Goal: Task Accomplishment & Management: Use online tool/utility

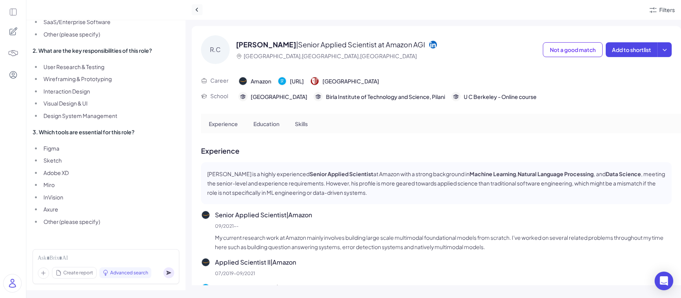
click at [199, 9] on icon at bounding box center [197, 10] width 8 height 8
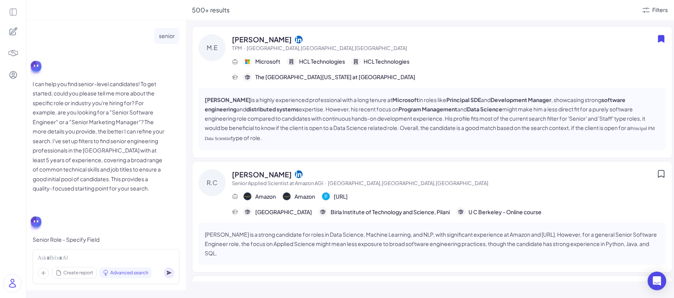
click at [371, 22] on div "500+ results Filters M.E [PERSON_NAME] TPM · [GEOGRAPHIC_DATA],[GEOGRAPHIC_DATA…" at bounding box center [430, 149] width 488 height 298
click at [14, 17] on div at bounding box center [13, 149] width 26 height 298
click at [14, 14] on icon at bounding box center [13, 12] width 9 height 9
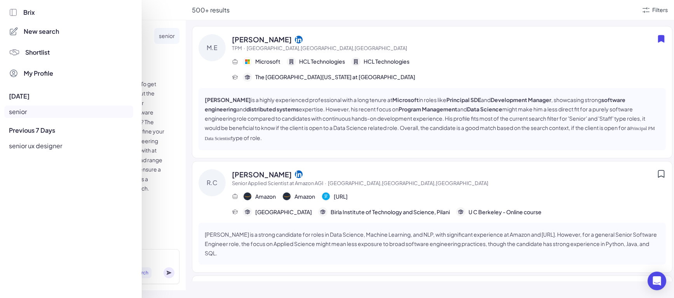
click at [30, 12] on span "Brix" at bounding box center [29, 12] width 12 height 9
click at [28, 13] on span "Brix" at bounding box center [29, 12] width 12 height 9
click at [22, 13] on div "Brix" at bounding box center [71, 12] width 124 height 9
click at [165, 19] on div at bounding box center [337, 149] width 674 height 298
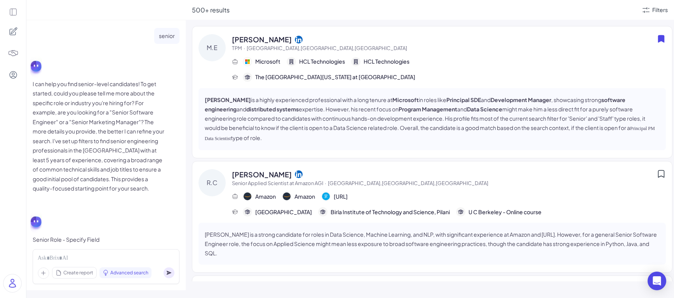
click at [16, 32] on icon at bounding box center [13, 31] width 9 height 9
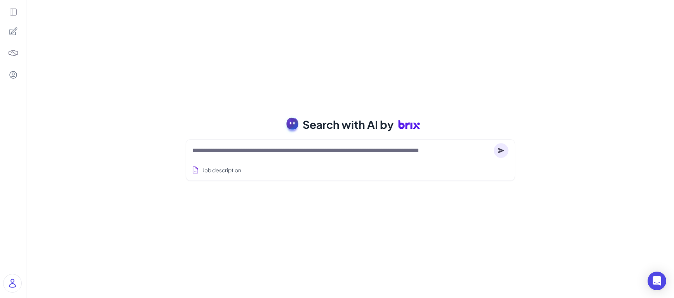
click at [370, 68] on div "Search with AI by Job description Job Titles Location Years of Experience Techn…" at bounding box center [349, 149] width 647 height 298
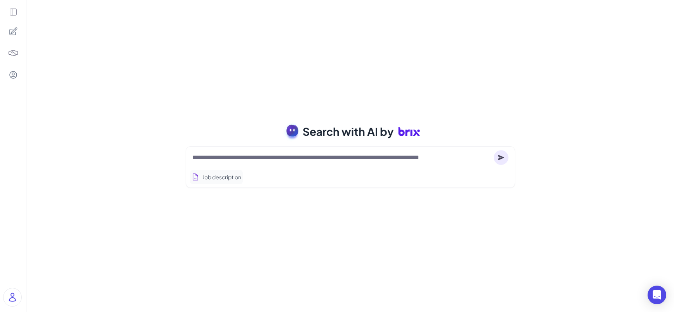
click at [202, 180] on button "Job description" at bounding box center [216, 177] width 53 height 14
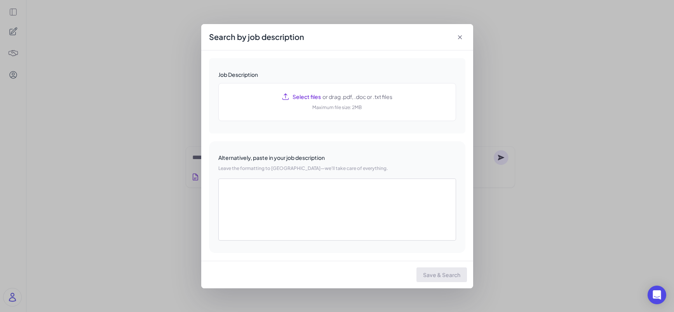
click at [518, 175] on div "Search by job description Job Description Select files or drag .pdf, .doc or .t…" at bounding box center [337, 156] width 674 height 312
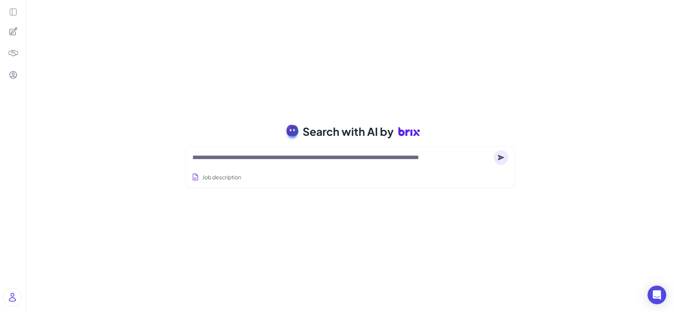
click at [294, 162] on div at bounding box center [350, 158] width 316 height 16
click at [232, 173] on button "Job description" at bounding box center [216, 177] width 53 height 14
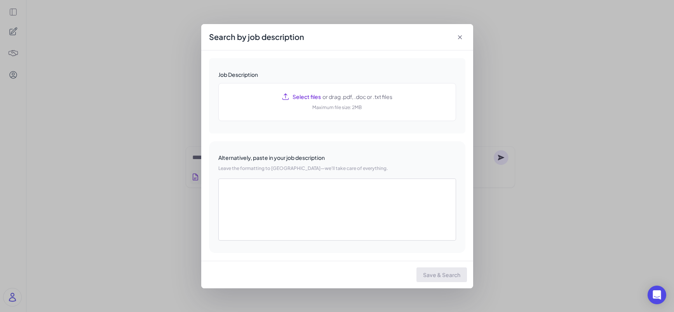
click at [232, 173] on div "Alternatively, paste in your job description Leave the formatting to [GEOGRAPHI…" at bounding box center [337, 197] width 256 height 112
click at [270, 21] on div "Search by job description Job Description Select files or drag .pdf, .doc or .t…" at bounding box center [337, 156] width 674 height 312
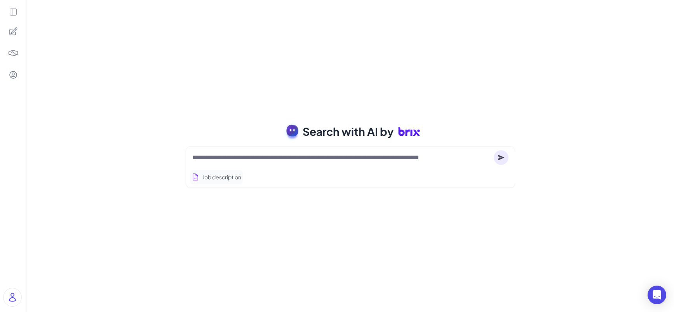
click at [235, 175] on button "Job description" at bounding box center [216, 177] width 53 height 14
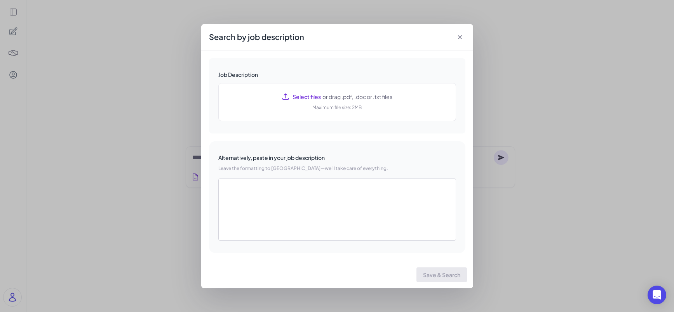
click at [175, 136] on div "Search by job description Job Description Select files or drag .pdf, .doc or .t…" at bounding box center [337, 156] width 674 height 312
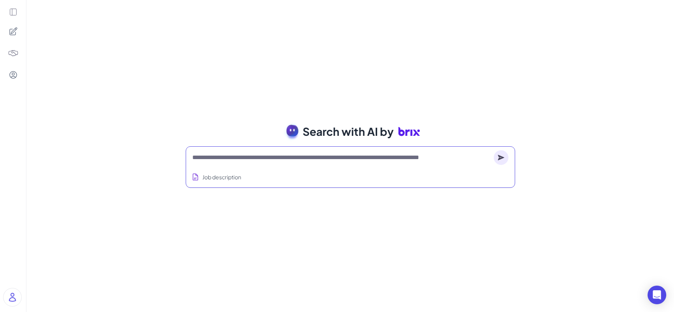
drag, startPoint x: 472, startPoint y: 155, endPoint x: 229, endPoint y: 158, distance: 243.8
click at [229, 158] on textarea at bounding box center [341, 157] width 298 height 9
